Goal: Complete application form: Complete application form

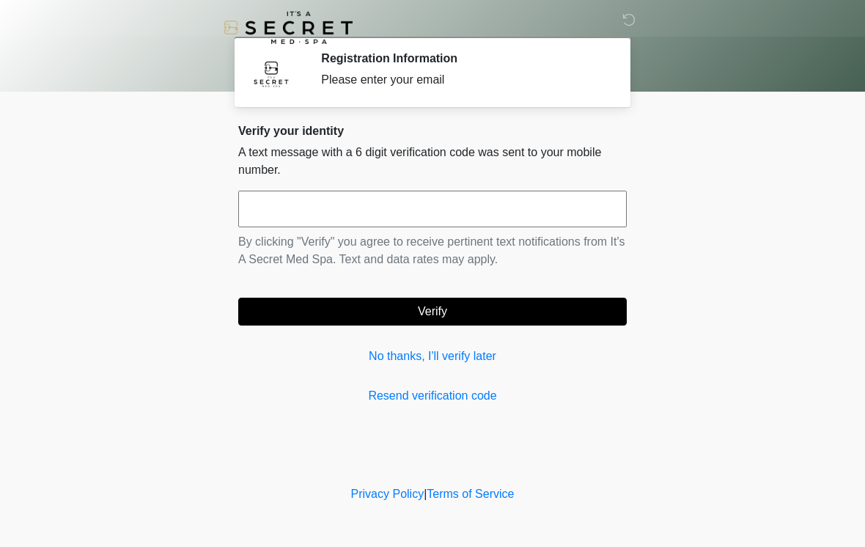
click at [545, 220] on input "text" at bounding box center [432, 209] width 389 height 37
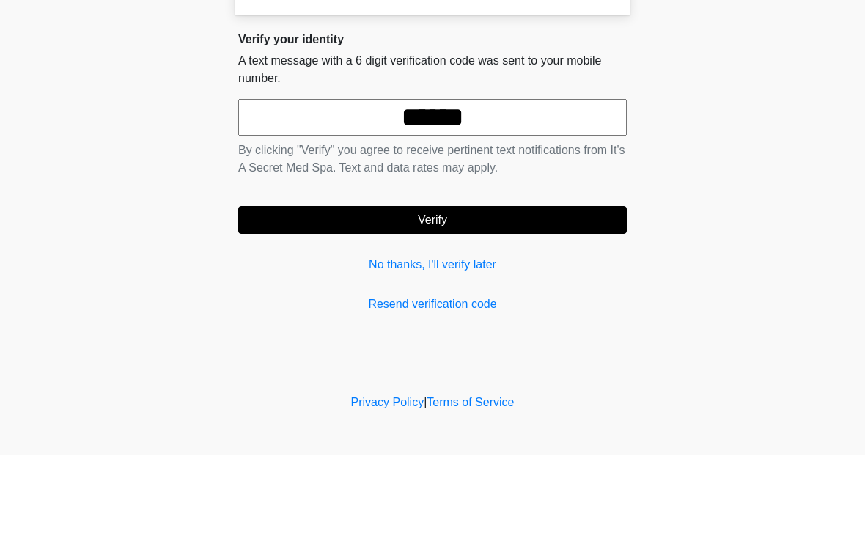
type input "******"
click at [566, 298] on button "Verify" at bounding box center [432, 312] width 389 height 28
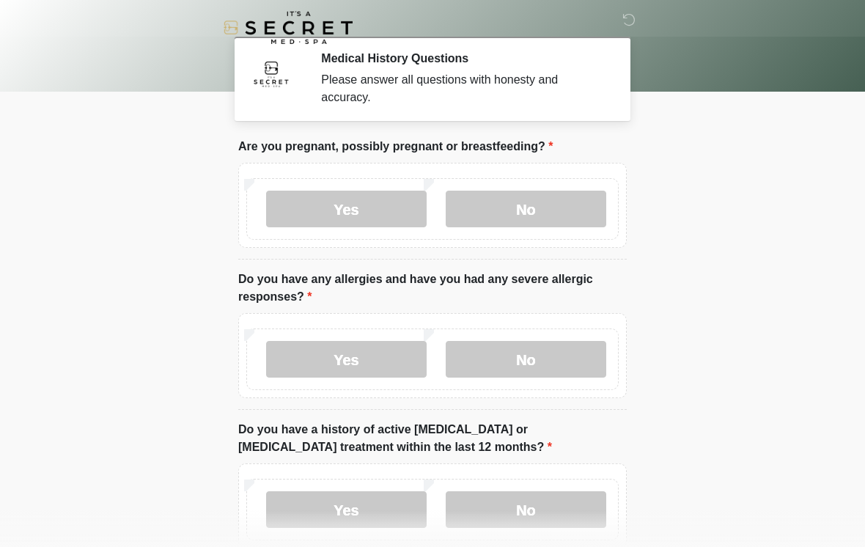
click at [550, 198] on label "No" at bounding box center [526, 209] width 161 height 37
click at [574, 357] on label "No" at bounding box center [526, 359] width 161 height 37
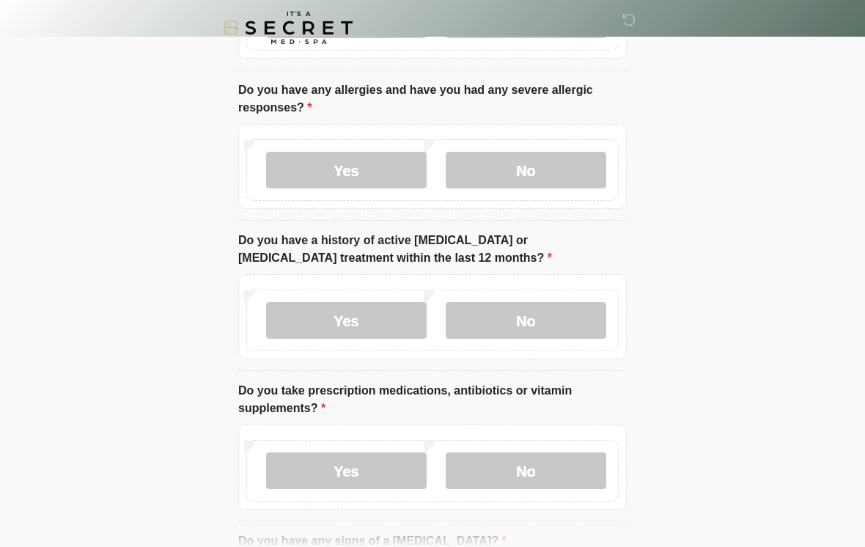
scroll to position [191, 0]
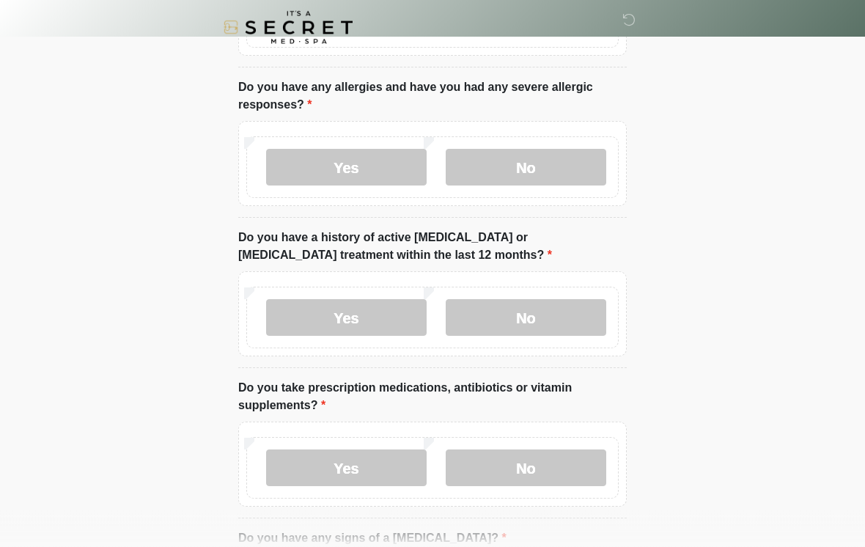
click at [574, 323] on label "No" at bounding box center [526, 318] width 161 height 37
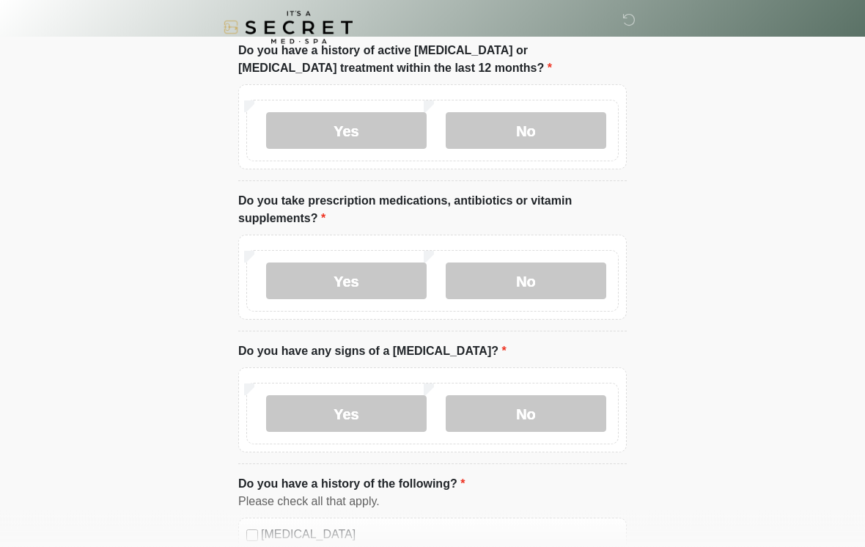
scroll to position [387, 0]
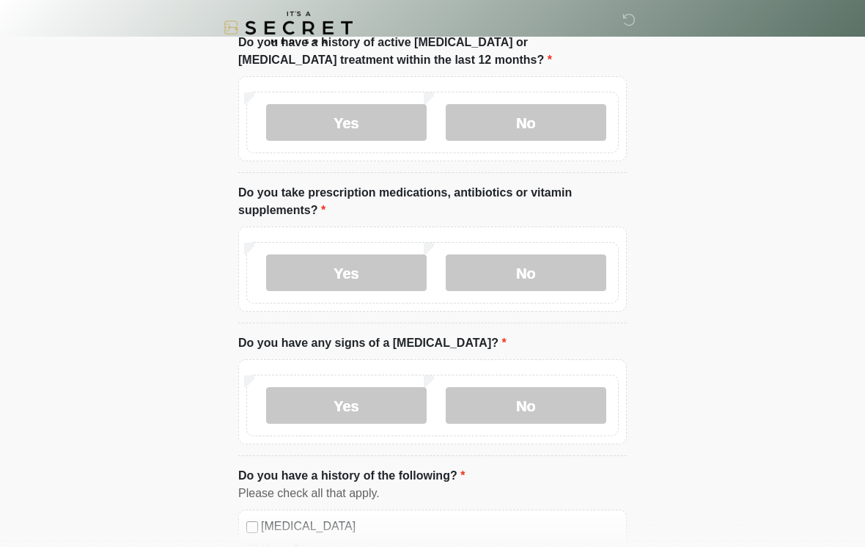
click at [569, 268] on label "No" at bounding box center [526, 272] width 161 height 37
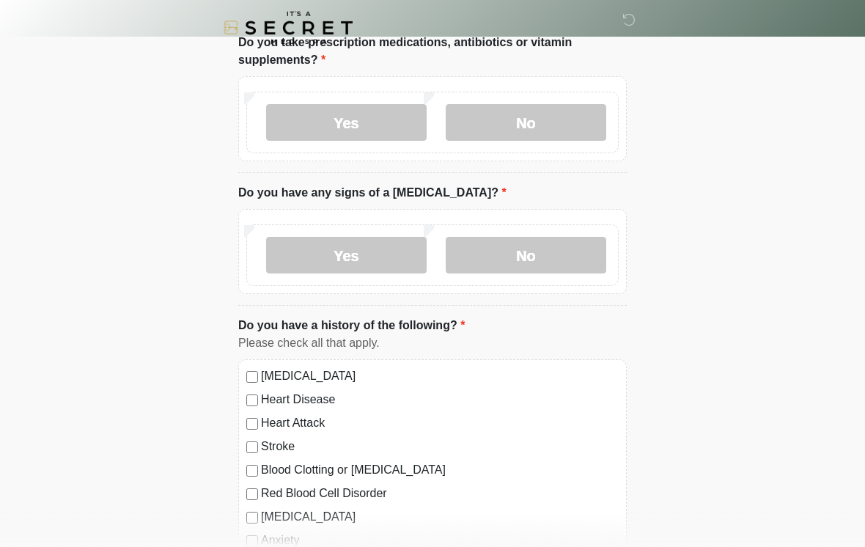
scroll to position [540, 0]
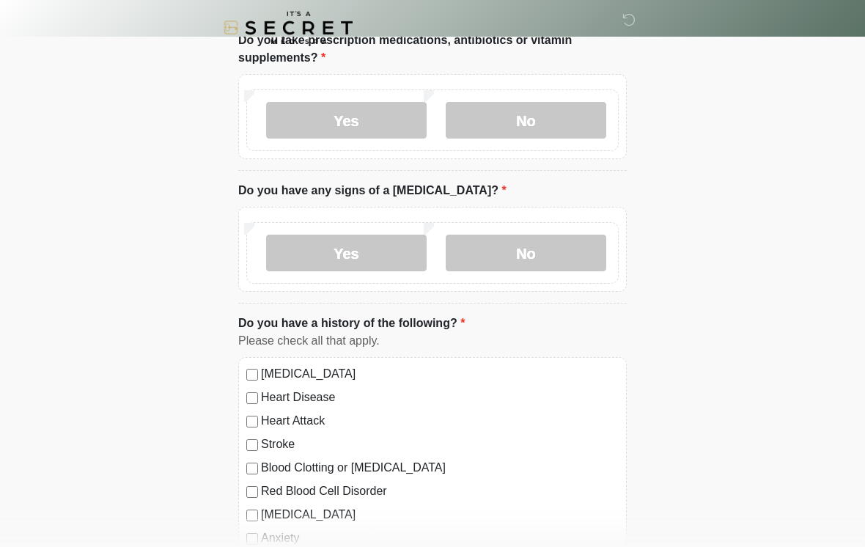
click at [554, 255] on label "No" at bounding box center [526, 253] width 161 height 37
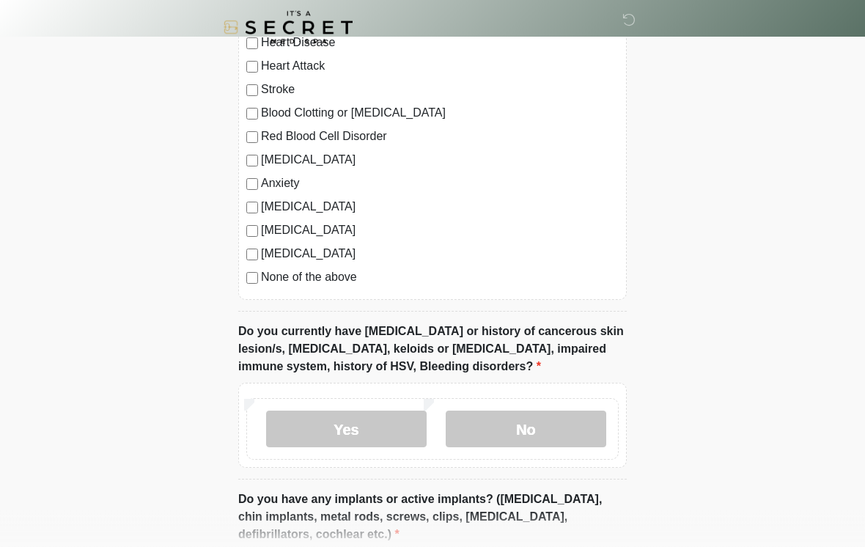
scroll to position [895, 0]
click at [566, 439] on label "No" at bounding box center [526, 428] width 161 height 37
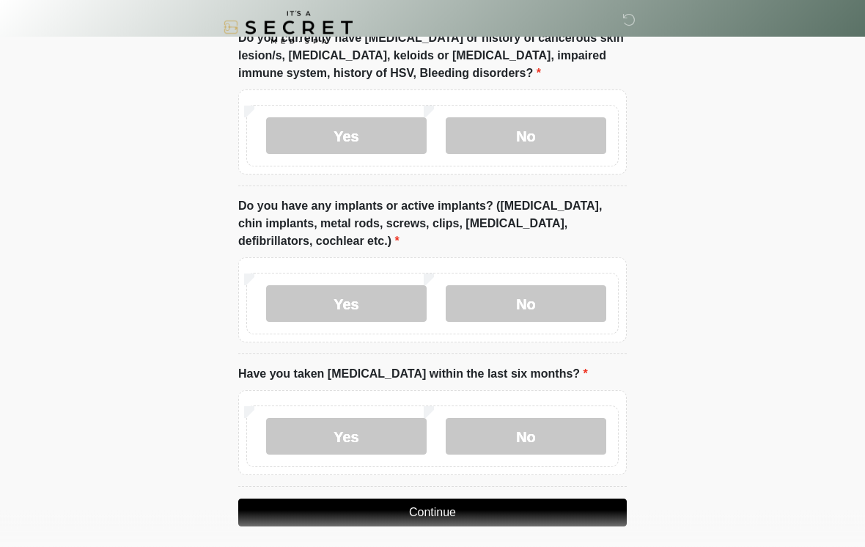
scroll to position [1210, 0]
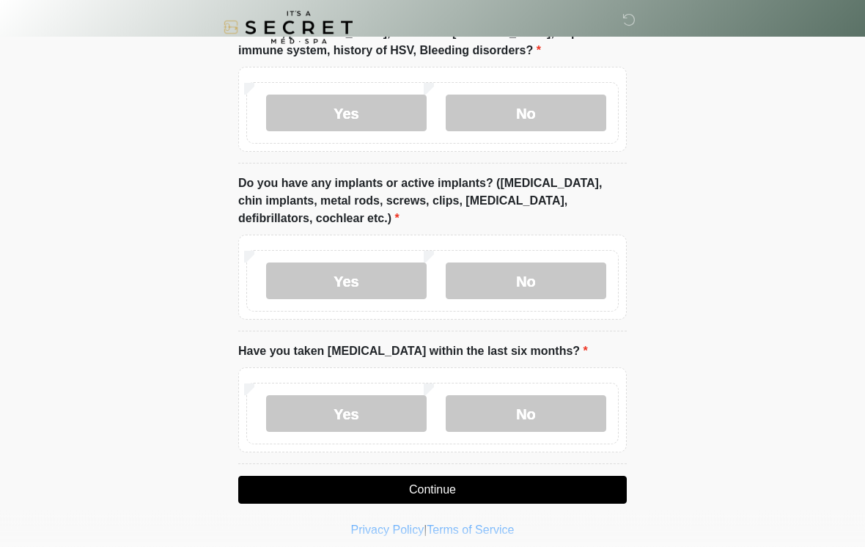
click at [374, 282] on label "Yes" at bounding box center [346, 281] width 161 height 37
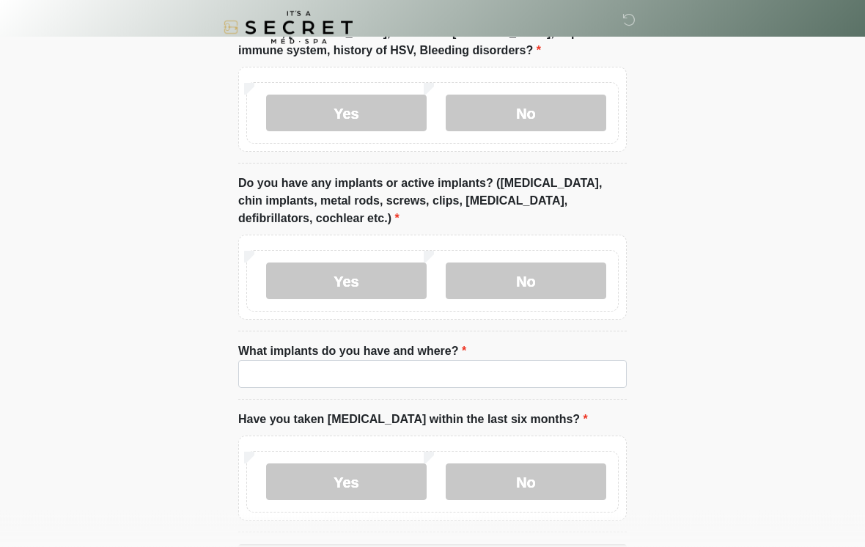
scroll to position [1211, 0]
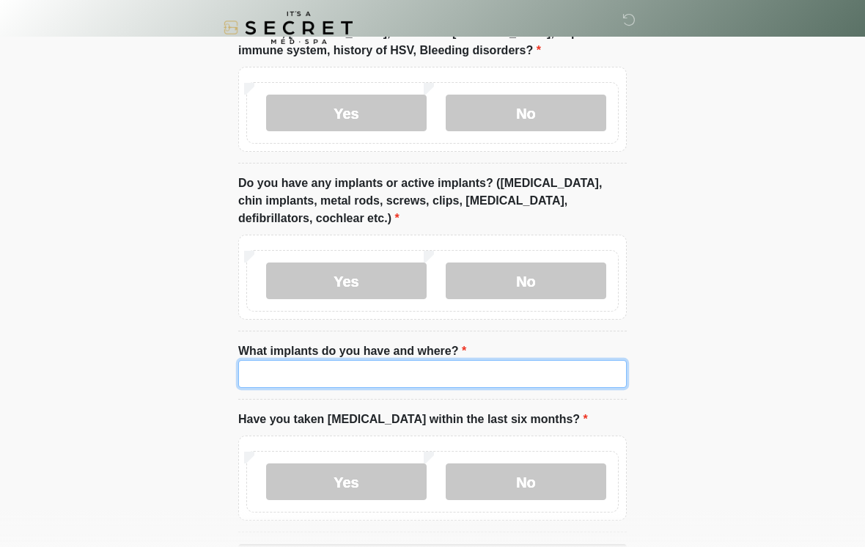
click at [459, 377] on input "What implants do you have and where?" at bounding box center [432, 374] width 389 height 28
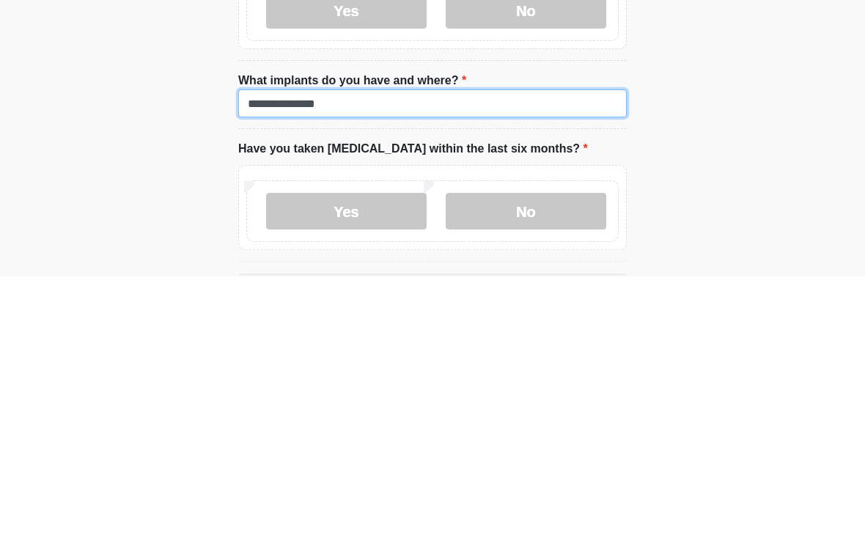
scroll to position [1231, 0]
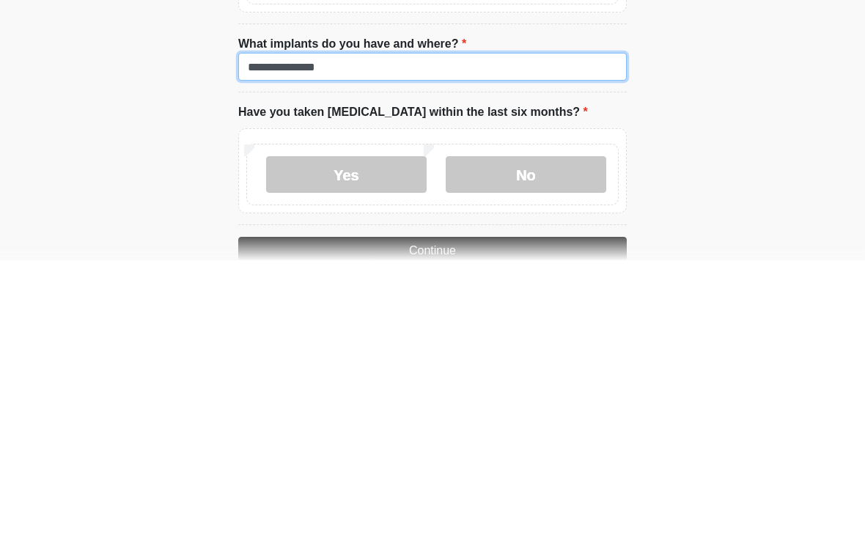
type input "**********"
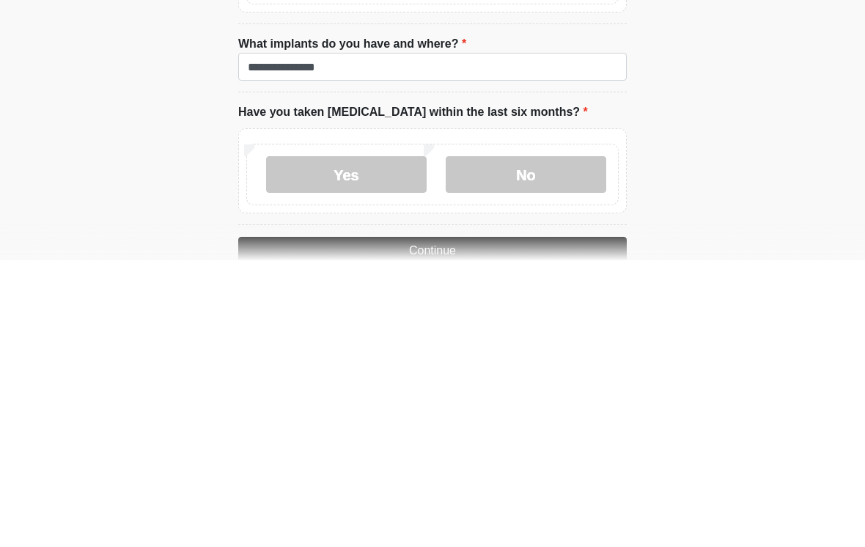
click at [555, 443] on label "No" at bounding box center [526, 461] width 161 height 37
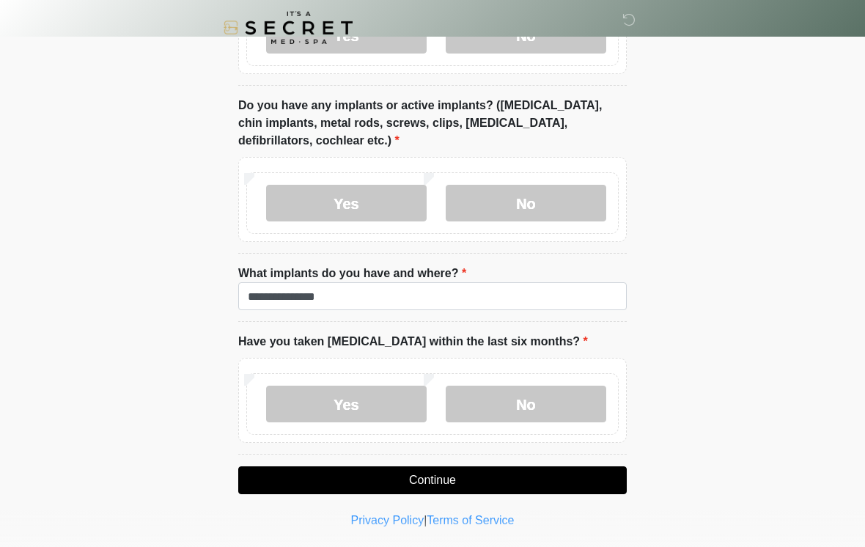
click at [566, 469] on button "Continue" at bounding box center [432, 480] width 389 height 28
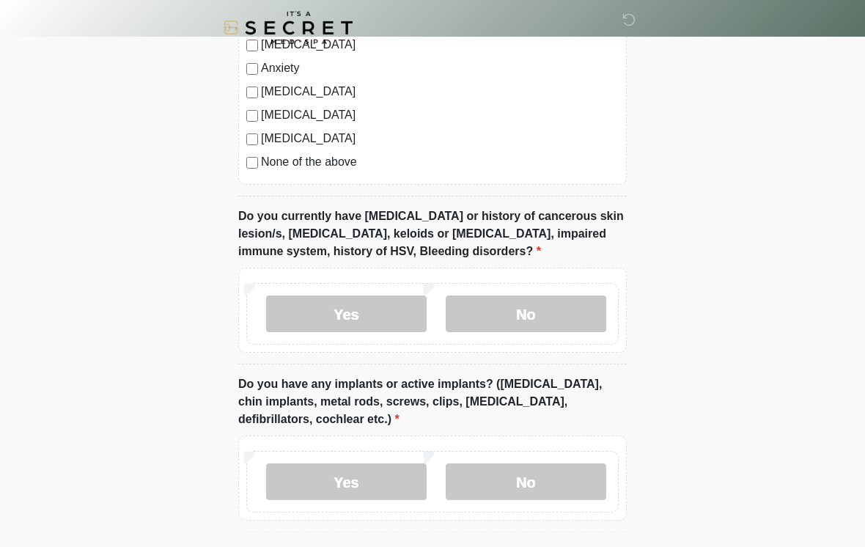
scroll to position [0, 0]
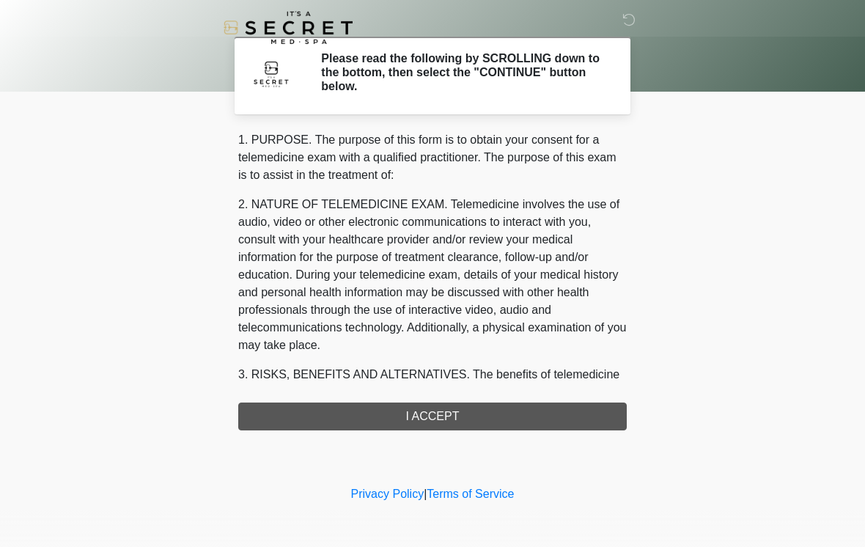
click at [496, 389] on div "1. PURPOSE. The purpose of this form is to obtain your consent for a telemedici…" at bounding box center [432, 280] width 389 height 299
click at [495, 389] on div "1. PURPOSE. The purpose of this form is to obtain your consent for a telemedici…" at bounding box center [432, 280] width 389 height 299
click at [515, 427] on div "1. PURPOSE. The purpose of this form is to obtain your consent for a telemedici…" at bounding box center [432, 280] width 389 height 299
click at [510, 428] on div "1. PURPOSE. The purpose of this form is to obtain your consent for a telemedici…" at bounding box center [432, 280] width 389 height 299
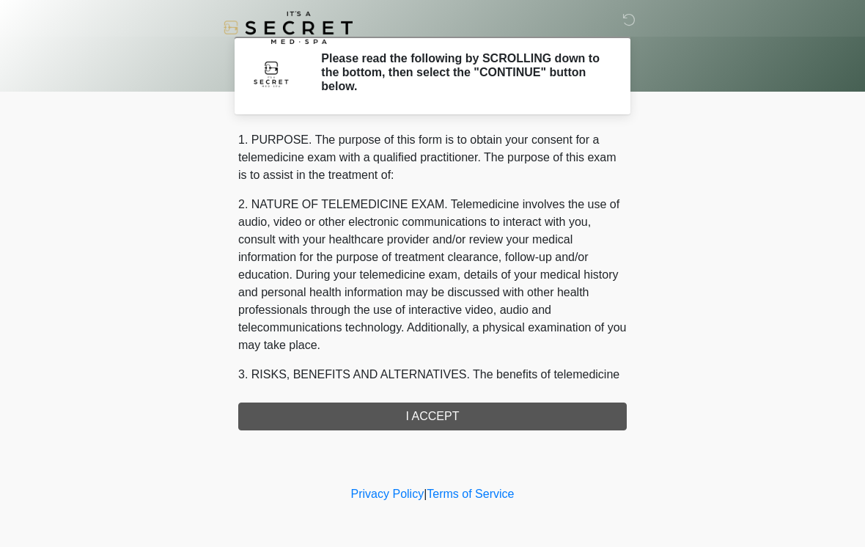
click at [486, 422] on div "1. PURPOSE. The purpose of this form is to obtain your consent for a telemedici…" at bounding box center [432, 280] width 389 height 299
click at [429, 407] on div "1. PURPOSE. The purpose of this form is to obtain your consent for a telemedici…" at bounding box center [432, 280] width 389 height 299
click at [427, 419] on div "1. PURPOSE. The purpose of this form is to obtain your consent for a telemedici…" at bounding box center [432, 280] width 389 height 299
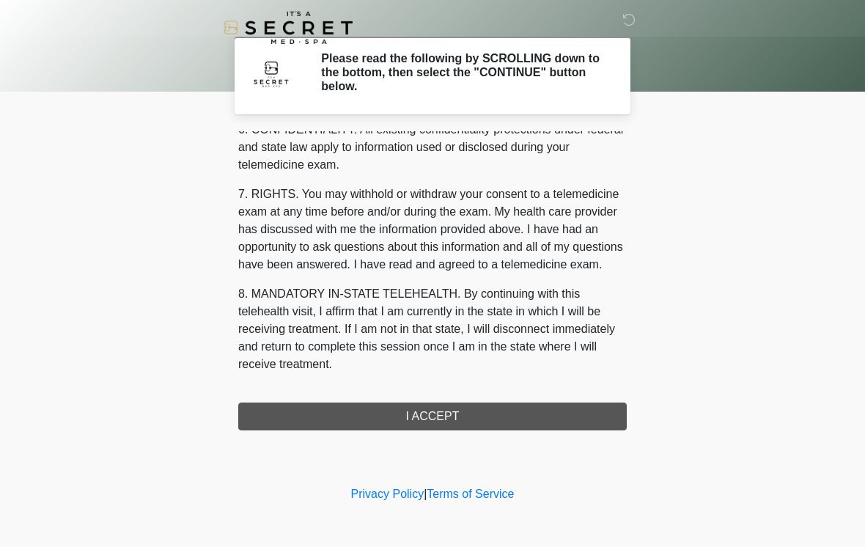
click at [411, 410] on div "1. PURPOSE. The purpose of this form is to obtain your consent for a telemedici…" at bounding box center [432, 280] width 389 height 299
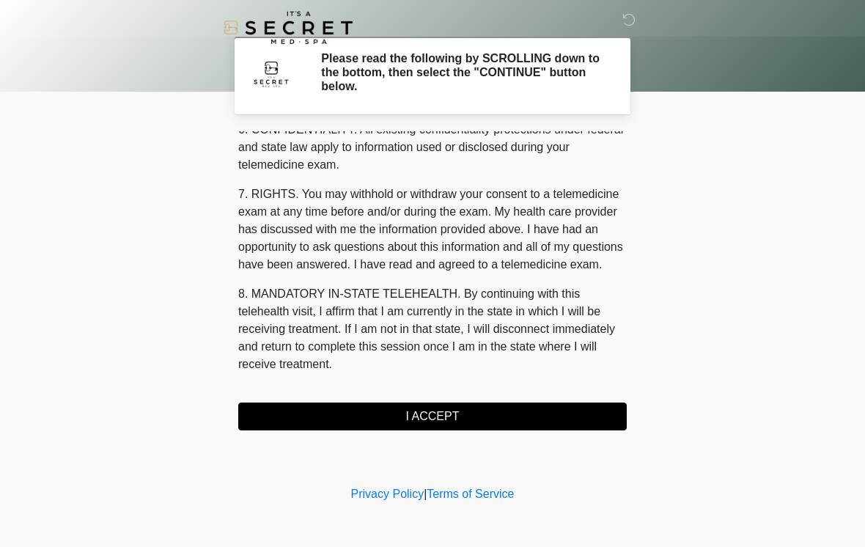
click at [440, 428] on button "I ACCEPT" at bounding box center [432, 417] width 389 height 28
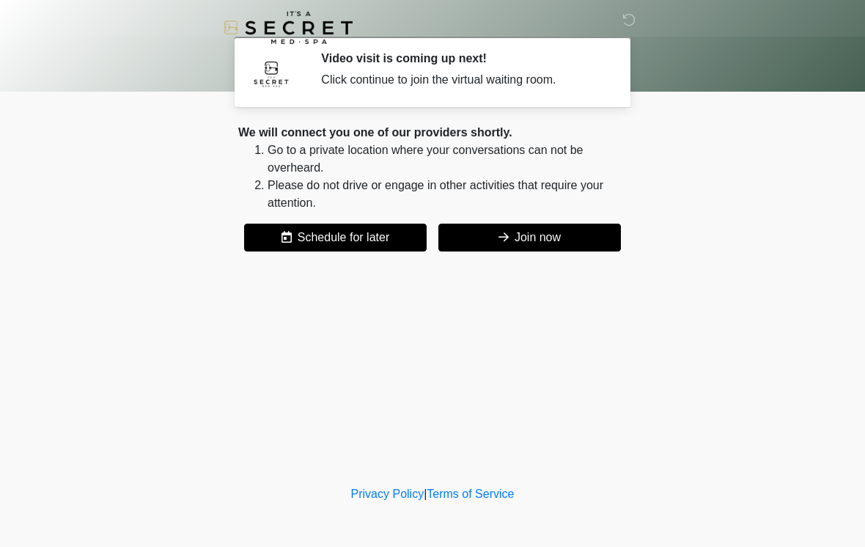
click at [576, 236] on button "Join now" at bounding box center [530, 238] width 183 height 28
